Goal: Task Accomplishment & Management: Manage account settings

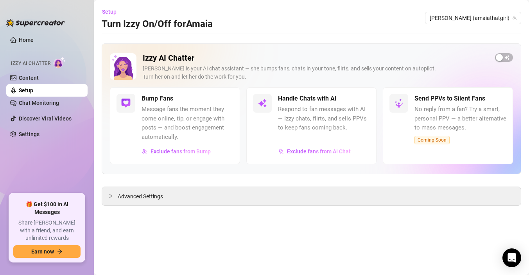
click at [23, 91] on link "Setup" at bounding box center [26, 90] width 14 height 6
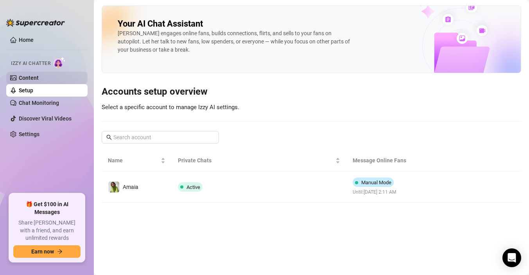
click at [32, 79] on link "Content" at bounding box center [29, 78] width 20 height 6
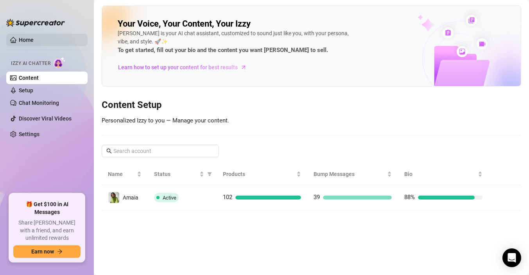
click at [23, 39] on link "Home" at bounding box center [26, 40] width 15 height 6
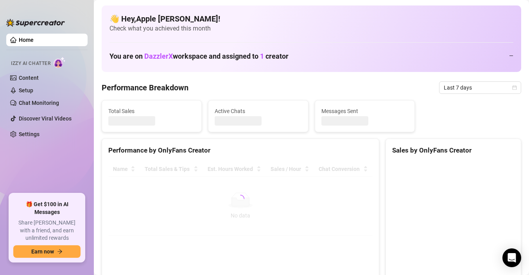
click at [23, 39] on link "Home" at bounding box center [26, 40] width 15 height 6
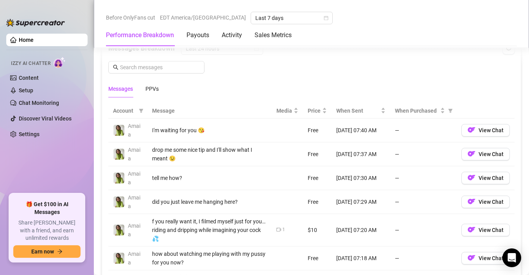
scroll to position [679, 0]
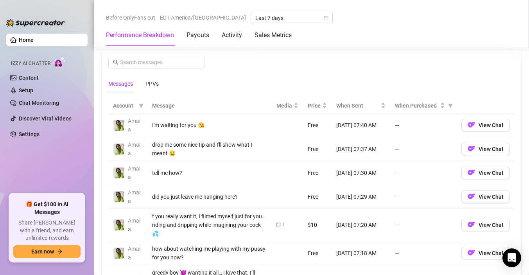
scroll to position [693, 0]
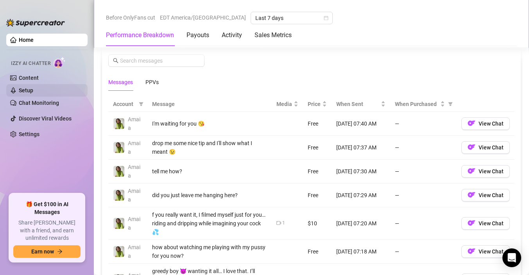
click at [29, 89] on link "Setup" at bounding box center [26, 90] width 14 height 6
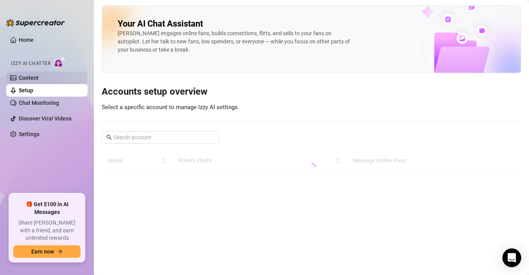
click at [39, 75] on link "Content" at bounding box center [29, 78] width 20 height 6
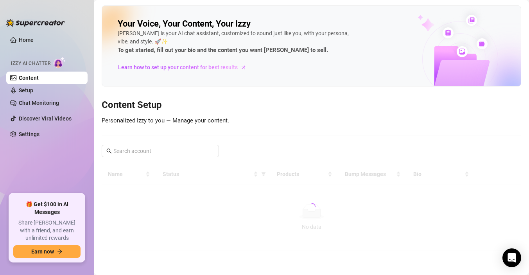
click at [52, 65] on div "Izzy AI Chatter" at bounding box center [46, 62] width 70 height 11
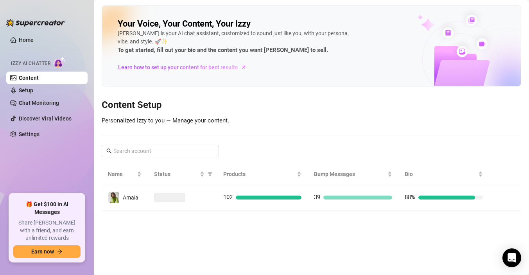
click at [58, 63] on img at bounding box center [60, 62] width 12 height 11
click at [30, 91] on link "Setup" at bounding box center [26, 90] width 14 height 6
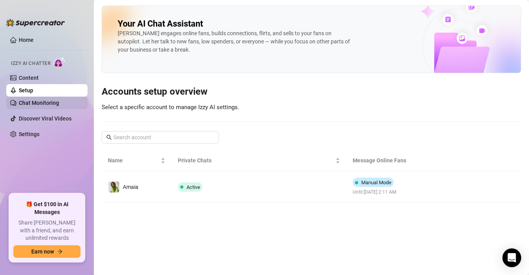
click at [35, 102] on link "Chat Monitoring" at bounding box center [39, 103] width 40 height 6
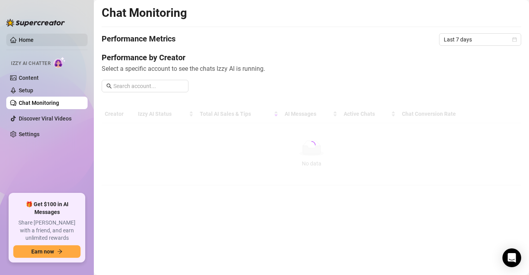
click at [25, 43] on link "Home" at bounding box center [26, 40] width 15 height 6
click at [27, 42] on link "Home" at bounding box center [26, 40] width 15 height 6
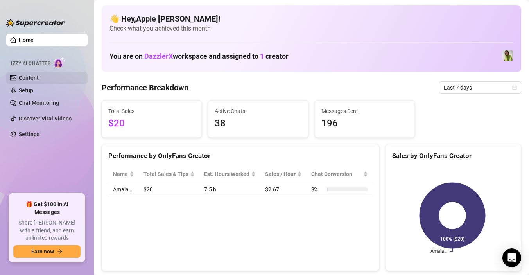
click at [39, 77] on link "Content" at bounding box center [29, 78] width 20 height 6
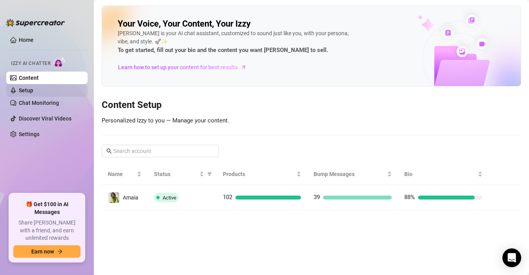
click at [33, 93] on link "Setup" at bounding box center [26, 90] width 14 height 6
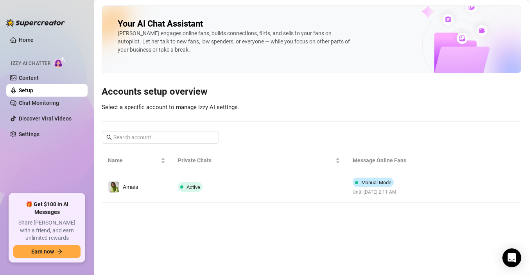
click at [33, 90] on link "Setup" at bounding box center [26, 90] width 14 height 6
click at [28, 90] on link "Setup" at bounding box center [26, 90] width 14 height 6
click at [33, 87] on link "Setup" at bounding box center [26, 90] width 14 height 6
click at [33, 88] on link "Setup" at bounding box center [26, 90] width 14 height 6
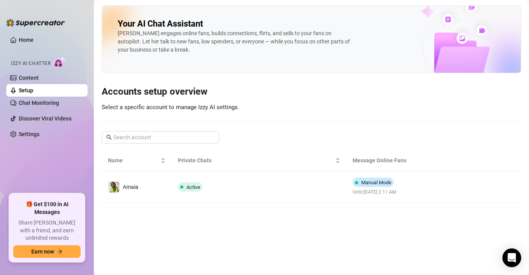
click at [33, 88] on link "Setup" at bounding box center [26, 90] width 14 height 6
click at [29, 89] on link "Setup" at bounding box center [26, 90] width 14 height 6
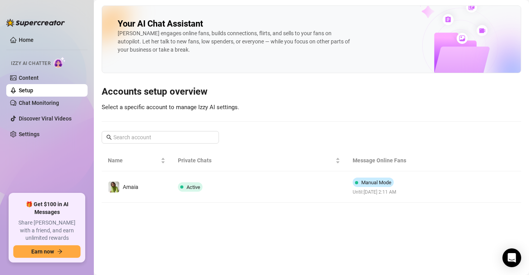
click at [29, 89] on link "Setup" at bounding box center [26, 90] width 14 height 6
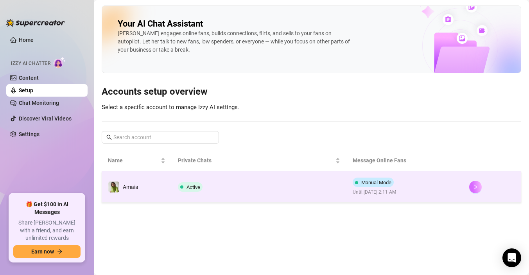
click at [475, 190] on button "button" at bounding box center [475, 187] width 13 height 13
